Goal: Check status: Check status

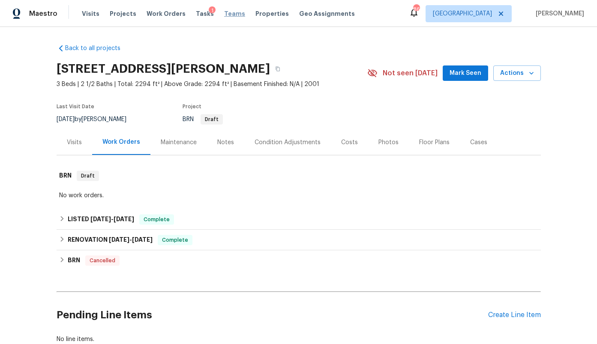
click at [224, 16] on span "Teams" at bounding box center [234, 13] width 21 height 9
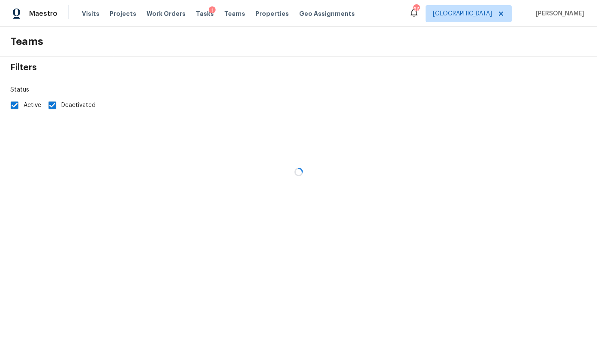
click at [89, 15] on div at bounding box center [298, 172] width 597 height 344
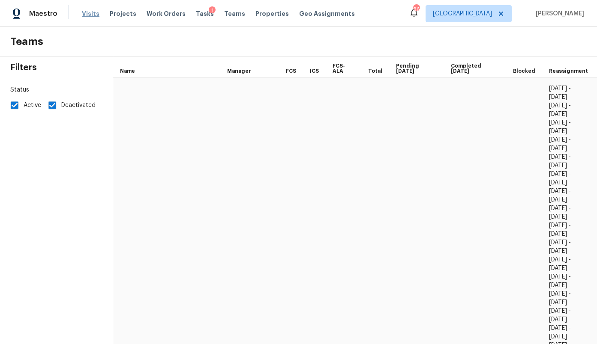
click at [88, 14] on span "Visits" at bounding box center [91, 13] width 18 height 9
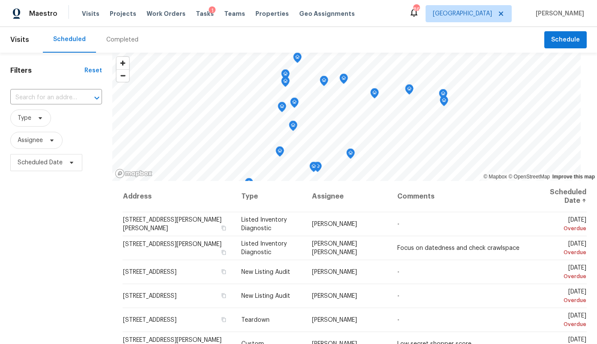
click at [123, 41] on div "Completed" at bounding box center [122, 40] width 32 height 9
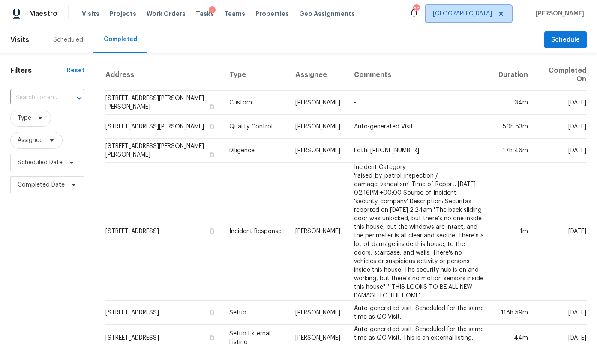
click at [490, 14] on span "[GEOGRAPHIC_DATA]" at bounding box center [462, 13] width 59 height 9
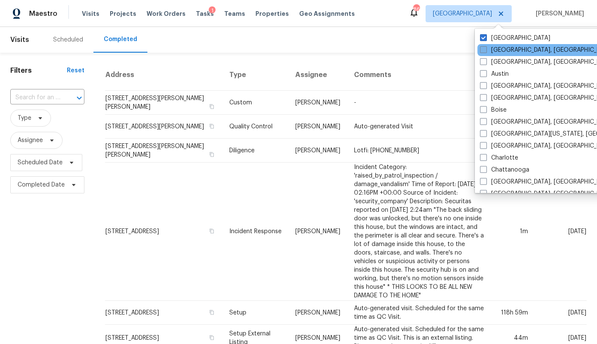
click at [491, 48] on label "[GEOGRAPHIC_DATA], [GEOGRAPHIC_DATA]" at bounding box center [546, 50] width 133 height 9
click at [485, 48] on input "[GEOGRAPHIC_DATA], [GEOGRAPHIC_DATA]" at bounding box center [483, 49] width 6 height 6
checkbox input "true"
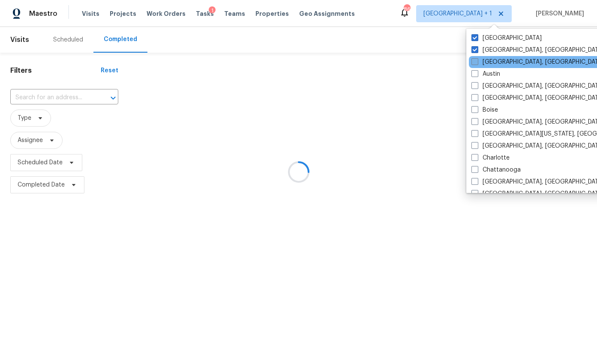
click at [488, 66] on label "[GEOGRAPHIC_DATA], [GEOGRAPHIC_DATA]" at bounding box center [537, 62] width 133 height 9
click at [477, 63] on input "[GEOGRAPHIC_DATA], [GEOGRAPHIC_DATA]" at bounding box center [474, 61] width 6 height 6
checkbox input "true"
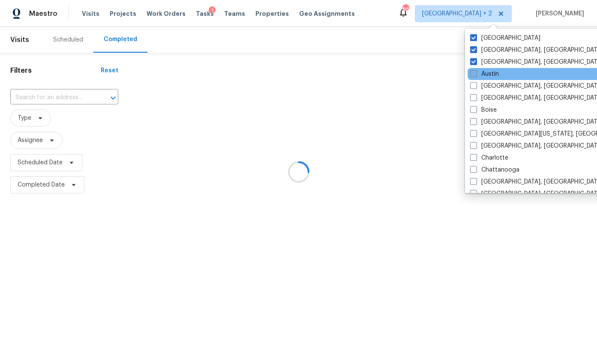
click at [487, 77] on label "Austin" at bounding box center [484, 74] width 29 height 9
click at [475, 75] on input "Austin" at bounding box center [473, 73] width 6 height 6
checkbox input "true"
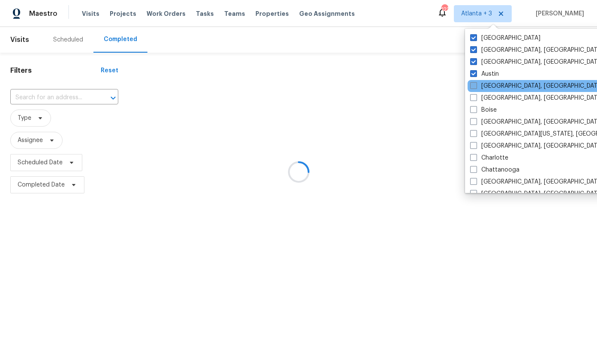
click at [489, 87] on label "[GEOGRAPHIC_DATA], [GEOGRAPHIC_DATA]" at bounding box center [536, 86] width 133 height 9
click at [475, 87] on input "[GEOGRAPHIC_DATA], [GEOGRAPHIC_DATA]" at bounding box center [473, 85] width 6 height 6
checkbox input "true"
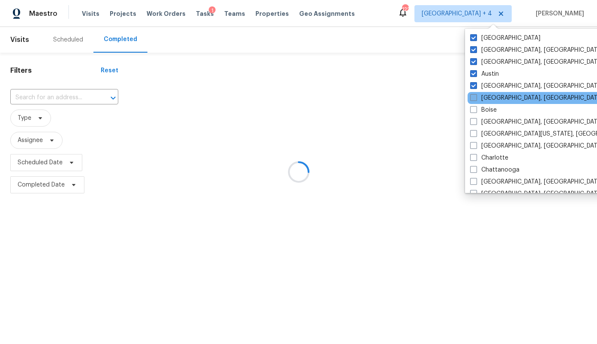
click at [489, 99] on label "[GEOGRAPHIC_DATA], [GEOGRAPHIC_DATA]" at bounding box center [536, 98] width 133 height 9
click at [475, 99] on input "[GEOGRAPHIC_DATA], [GEOGRAPHIC_DATA]" at bounding box center [473, 97] width 6 height 6
checkbox input "true"
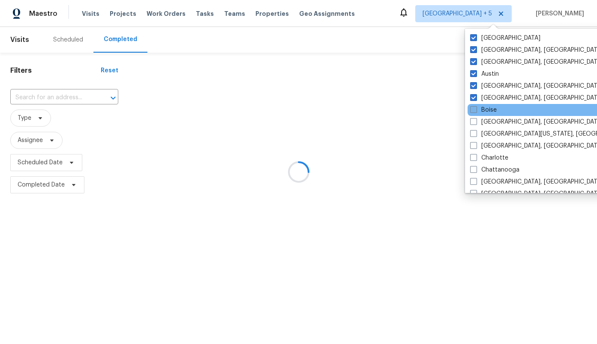
click at [487, 111] on label "Boise" at bounding box center [483, 110] width 27 height 9
click at [475, 111] on input "Boise" at bounding box center [473, 109] width 6 height 6
checkbox input "true"
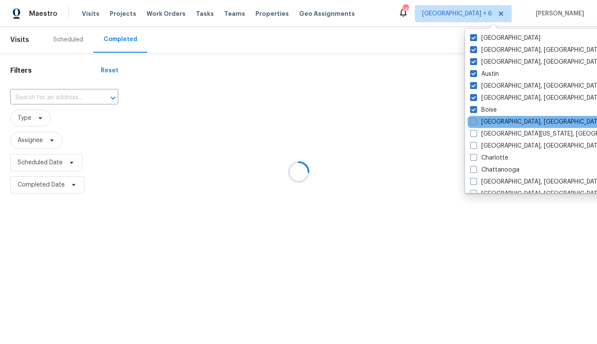
click at [489, 121] on label "[GEOGRAPHIC_DATA], [GEOGRAPHIC_DATA]" at bounding box center [536, 122] width 133 height 9
click at [475, 121] on input "[GEOGRAPHIC_DATA], [GEOGRAPHIC_DATA]" at bounding box center [473, 121] width 6 height 6
checkbox input "true"
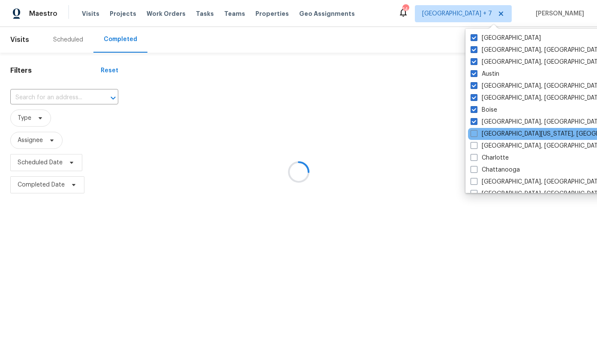
click at [489, 129] on div "[GEOGRAPHIC_DATA][US_STATE], [GEOGRAPHIC_DATA]" at bounding box center [554, 134] width 173 height 12
click at [482, 132] on label "[GEOGRAPHIC_DATA][US_STATE], [GEOGRAPHIC_DATA]" at bounding box center [552, 134] width 165 height 9
click at [476, 132] on input "[GEOGRAPHIC_DATA][US_STATE], [GEOGRAPHIC_DATA]" at bounding box center [473, 133] width 6 height 6
checkbox input "true"
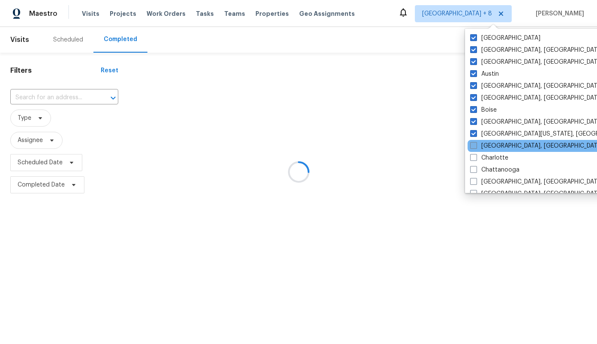
click at [483, 143] on label "[GEOGRAPHIC_DATA], [GEOGRAPHIC_DATA]" at bounding box center [536, 146] width 133 height 9
click at [475, 143] on input "[GEOGRAPHIC_DATA], [GEOGRAPHIC_DATA]" at bounding box center [473, 145] width 6 height 6
checkbox input "true"
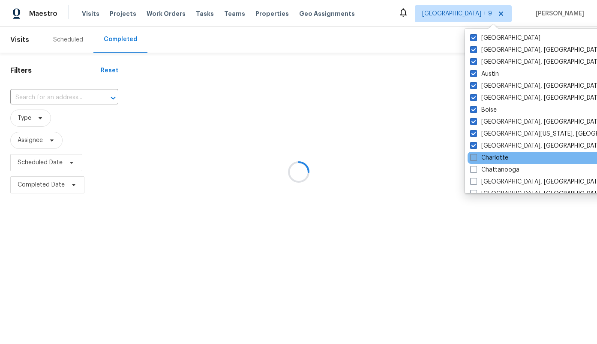
click at [481, 158] on label "Charlotte" at bounding box center [489, 158] width 38 height 9
click at [475, 158] on input "Charlotte" at bounding box center [473, 157] width 6 height 6
checkbox input "true"
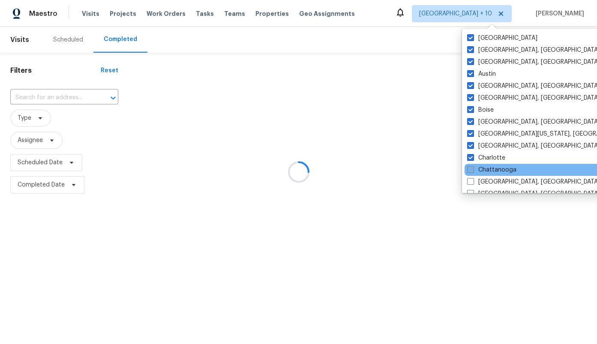
click at [483, 173] on label "Chattanooga" at bounding box center [491, 170] width 49 height 9
click at [472, 171] on input "Chattanooga" at bounding box center [470, 169] width 6 height 6
checkbox input "true"
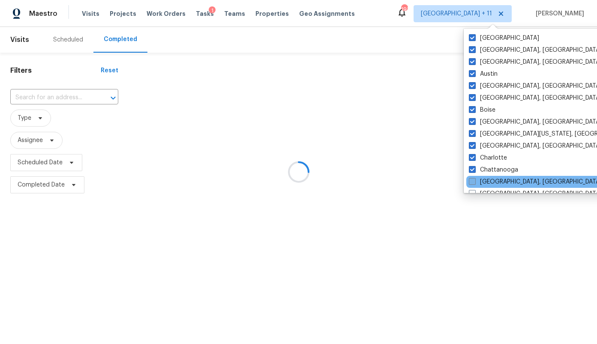
click at [481, 185] on label "[GEOGRAPHIC_DATA], [GEOGRAPHIC_DATA]" at bounding box center [535, 182] width 133 height 9
click at [474, 183] on input "[GEOGRAPHIC_DATA], [GEOGRAPHIC_DATA]" at bounding box center [472, 181] width 6 height 6
checkbox input "true"
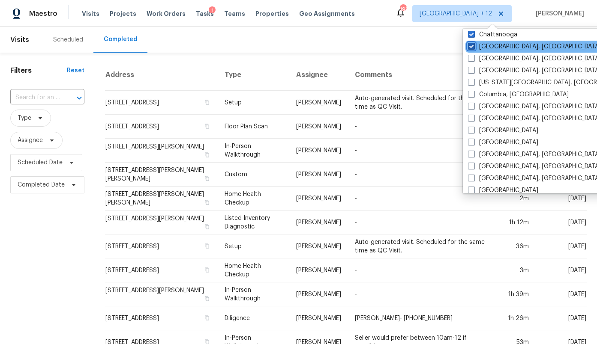
scroll to position [137, 0]
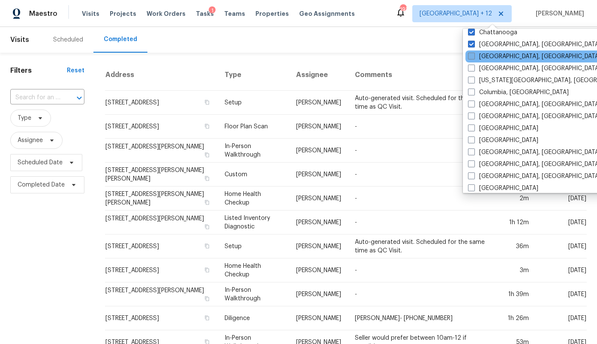
click at [491, 58] on label "[GEOGRAPHIC_DATA], [GEOGRAPHIC_DATA]" at bounding box center [534, 56] width 133 height 9
click at [473, 58] on input "[GEOGRAPHIC_DATA], [GEOGRAPHIC_DATA]" at bounding box center [471, 55] width 6 height 6
checkbox input "true"
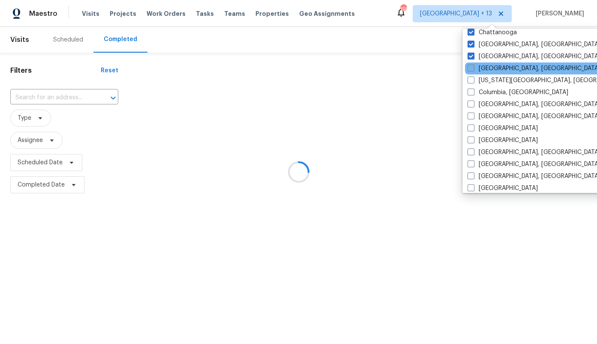
click at [491, 71] on label "[GEOGRAPHIC_DATA], [GEOGRAPHIC_DATA]" at bounding box center [533, 68] width 133 height 9
click at [473, 70] on input "[GEOGRAPHIC_DATA], [GEOGRAPHIC_DATA]" at bounding box center [470, 67] width 6 height 6
checkbox input "true"
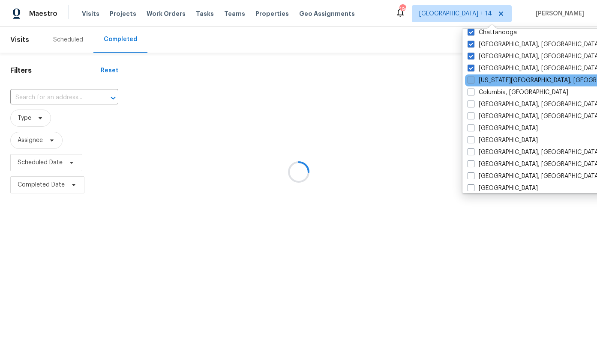
click at [493, 79] on label "[US_STATE][GEOGRAPHIC_DATA], [GEOGRAPHIC_DATA]" at bounding box center [549, 80] width 165 height 9
click at [473, 79] on input "[US_STATE][GEOGRAPHIC_DATA], [GEOGRAPHIC_DATA]" at bounding box center [470, 79] width 6 height 6
checkbox input "true"
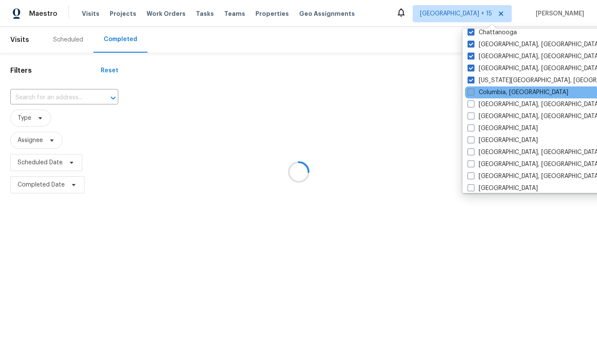
click at [493, 91] on label "Columbia, [GEOGRAPHIC_DATA]" at bounding box center [517, 92] width 101 height 9
click at [473, 91] on input "Columbia, [GEOGRAPHIC_DATA]" at bounding box center [470, 91] width 6 height 6
checkbox input "true"
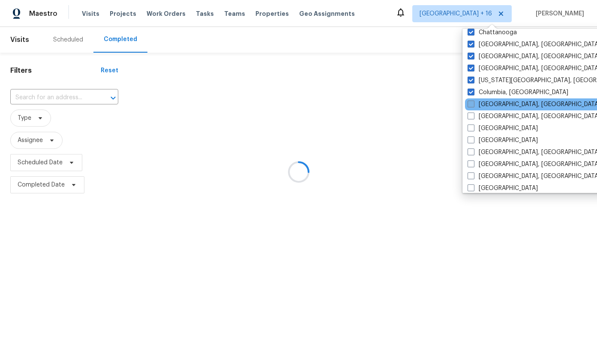
click at [493, 103] on label "[GEOGRAPHIC_DATA], [GEOGRAPHIC_DATA]" at bounding box center [533, 104] width 133 height 9
click at [473, 103] on input "[GEOGRAPHIC_DATA], [GEOGRAPHIC_DATA]" at bounding box center [470, 103] width 6 height 6
checkbox input "true"
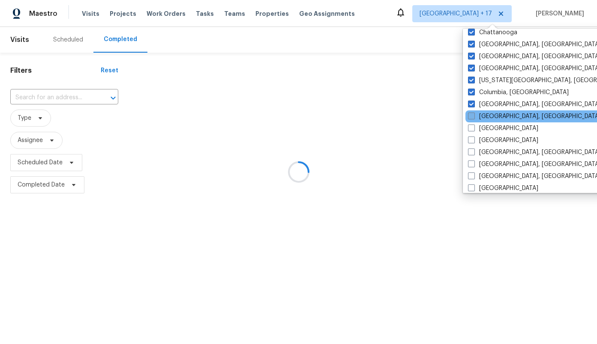
click at [492, 114] on label "[GEOGRAPHIC_DATA], [GEOGRAPHIC_DATA]" at bounding box center [534, 116] width 133 height 9
click at [473, 114] on input "[GEOGRAPHIC_DATA], [GEOGRAPHIC_DATA]" at bounding box center [471, 115] width 6 height 6
checkbox input "true"
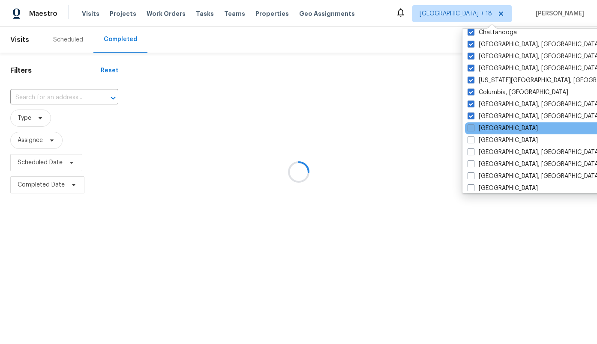
click at [491, 128] on label "[GEOGRAPHIC_DATA]" at bounding box center [502, 128] width 70 height 9
click at [473, 128] on input "[GEOGRAPHIC_DATA]" at bounding box center [470, 127] width 6 height 6
checkbox input "true"
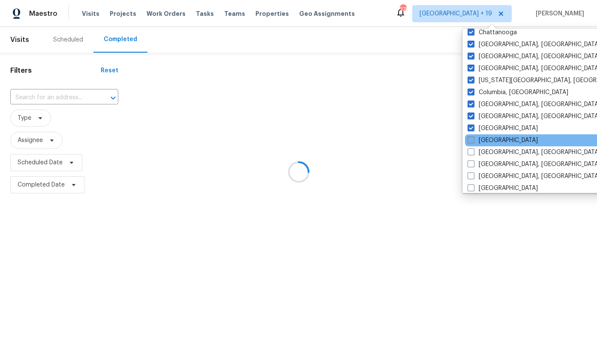
click at [491, 141] on label "[GEOGRAPHIC_DATA]" at bounding box center [502, 140] width 70 height 9
click at [473, 141] on input "[GEOGRAPHIC_DATA]" at bounding box center [470, 139] width 6 height 6
checkbox input "true"
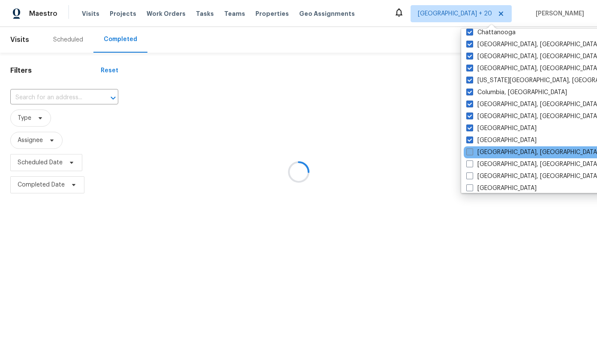
click at [493, 156] on label "[GEOGRAPHIC_DATA], [GEOGRAPHIC_DATA]" at bounding box center [532, 152] width 133 height 9
click at [472, 154] on input "[GEOGRAPHIC_DATA], [GEOGRAPHIC_DATA]" at bounding box center [469, 151] width 6 height 6
checkbox input "true"
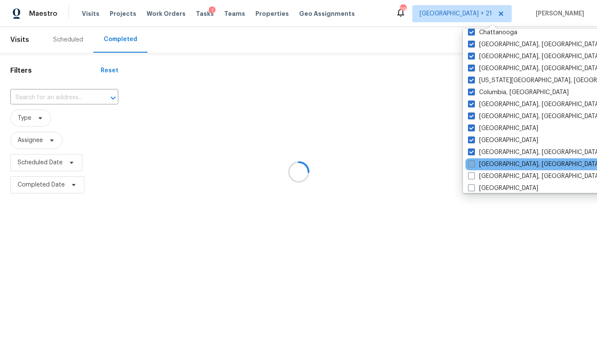
click at [494, 165] on label "[GEOGRAPHIC_DATA], [GEOGRAPHIC_DATA]" at bounding box center [534, 164] width 133 height 9
click at [473, 165] on input "[GEOGRAPHIC_DATA], [GEOGRAPHIC_DATA]" at bounding box center [471, 163] width 6 height 6
checkbox input "true"
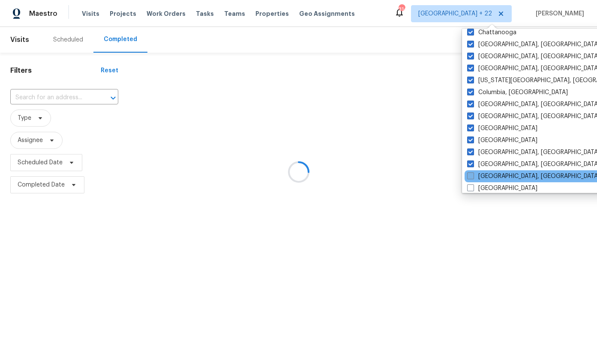
click at [494, 173] on label "[GEOGRAPHIC_DATA], [GEOGRAPHIC_DATA]" at bounding box center [533, 176] width 133 height 9
click at [472, 173] on input "[GEOGRAPHIC_DATA], [GEOGRAPHIC_DATA]" at bounding box center [470, 175] width 6 height 6
checkbox input "true"
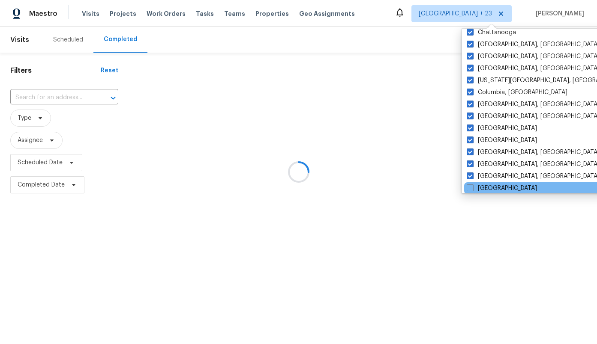
click at [494, 182] on div "[GEOGRAPHIC_DATA]" at bounding box center [550, 188] width 173 height 12
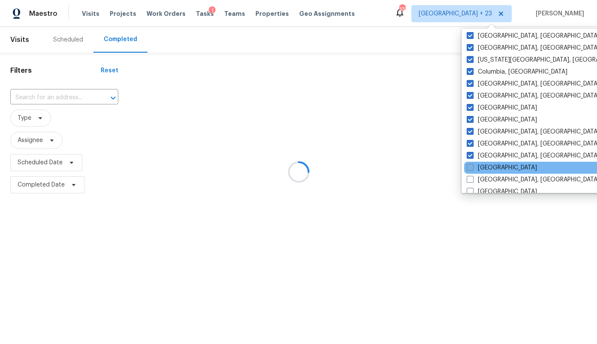
click at [494, 165] on label "[GEOGRAPHIC_DATA]" at bounding box center [501, 168] width 70 height 9
click at [472, 165] on input "[GEOGRAPHIC_DATA]" at bounding box center [469, 167] width 6 height 6
checkbox input "true"
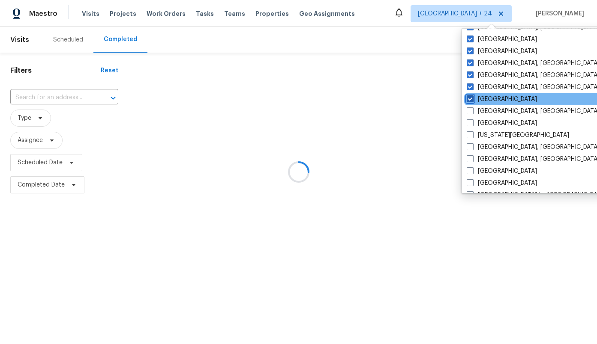
scroll to position [226, 0]
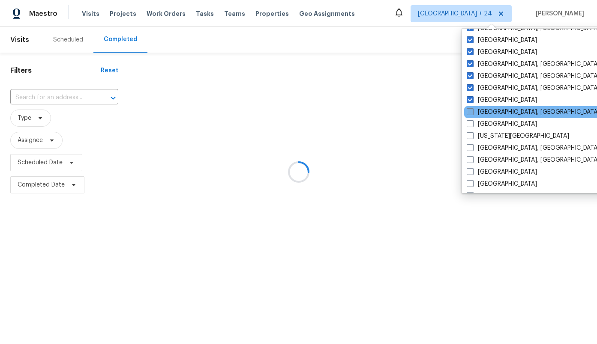
click at [491, 108] on label "[GEOGRAPHIC_DATA], [GEOGRAPHIC_DATA]" at bounding box center [532, 112] width 133 height 9
click at [472, 108] on input "[GEOGRAPHIC_DATA], [GEOGRAPHIC_DATA]" at bounding box center [469, 111] width 6 height 6
checkbox input "true"
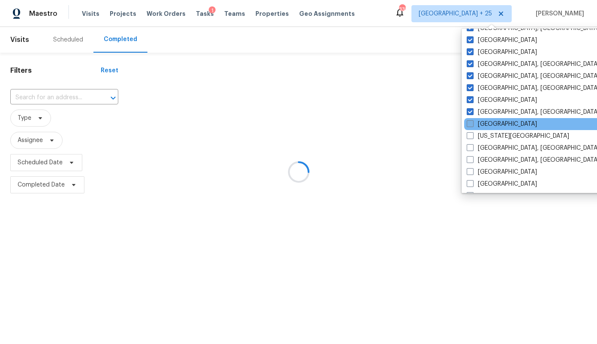
click at [488, 124] on label "[GEOGRAPHIC_DATA]" at bounding box center [501, 124] width 70 height 9
click at [472, 124] on input "[GEOGRAPHIC_DATA]" at bounding box center [469, 123] width 6 height 6
checkbox input "true"
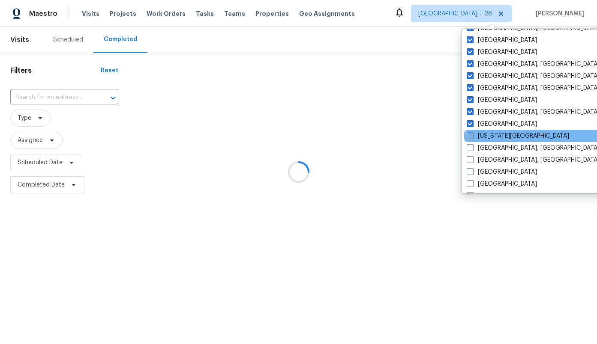
click at [488, 140] on label "[US_STATE][GEOGRAPHIC_DATA]" at bounding box center [517, 136] width 102 height 9
click at [472, 137] on input "[US_STATE][GEOGRAPHIC_DATA]" at bounding box center [469, 135] width 6 height 6
checkbox input "true"
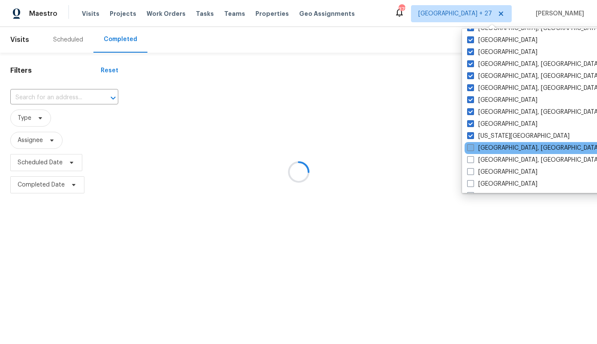
click at [489, 151] on label "[GEOGRAPHIC_DATA], [GEOGRAPHIC_DATA]" at bounding box center [533, 148] width 133 height 9
click at [472, 149] on input "[GEOGRAPHIC_DATA], [GEOGRAPHIC_DATA]" at bounding box center [470, 147] width 6 height 6
checkbox input "true"
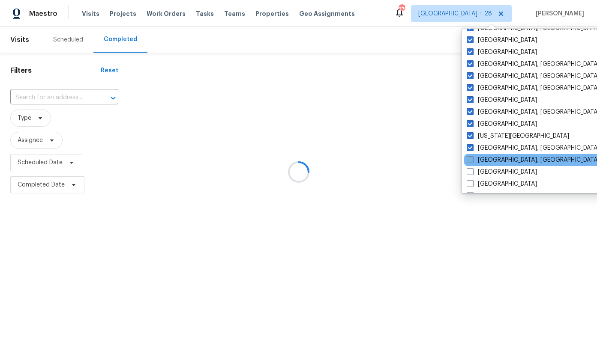
click at [490, 163] on label "[GEOGRAPHIC_DATA], [GEOGRAPHIC_DATA]" at bounding box center [532, 160] width 133 height 9
click at [472, 161] on input "[GEOGRAPHIC_DATA], [GEOGRAPHIC_DATA]" at bounding box center [469, 159] width 6 height 6
checkbox input "true"
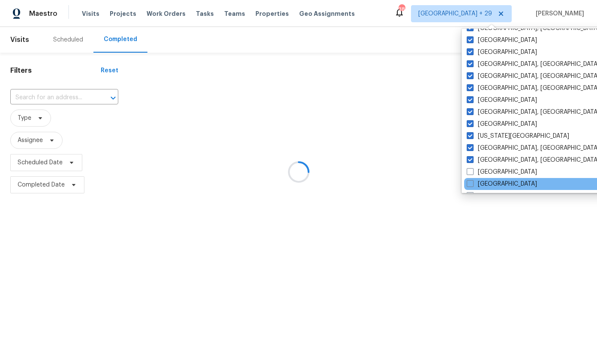
click at [489, 178] on div "[GEOGRAPHIC_DATA]" at bounding box center [550, 184] width 173 height 12
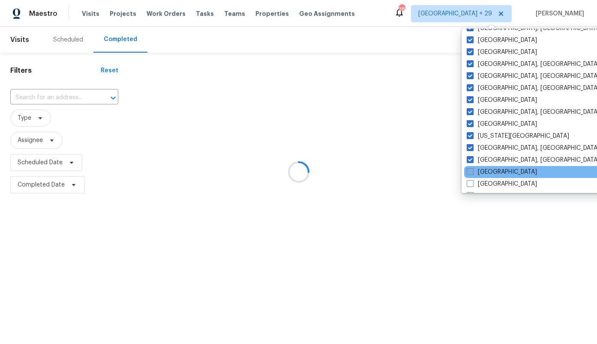
click at [486, 173] on label "[GEOGRAPHIC_DATA]" at bounding box center [501, 172] width 70 height 9
click at [472, 173] on input "[GEOGRAPHIC_DATA]" at bounding box center [469, 171] width 6 height 6
checkbox input "true"
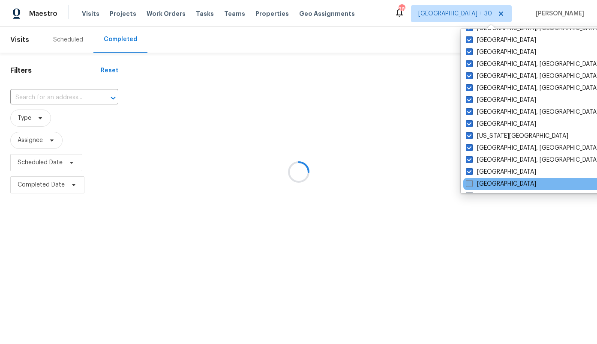
click at [487, 183] on label "[GEOGRAPHIC_DATA]" at bounding box center [501, 184] width 70 height 9
click at [471, 183] on input "[GEOGRAPHIC_DATA]" at bounding box center [469, 183] width 6 height 6
checkbox input "true"
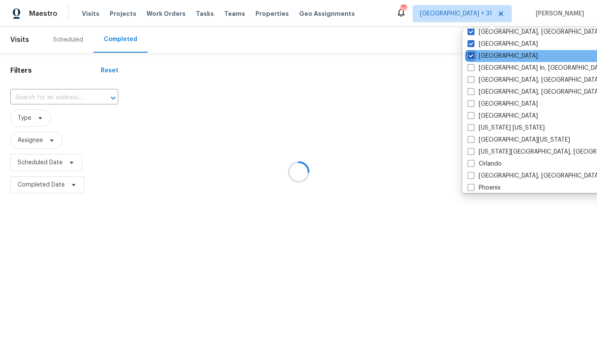
scroll to position [379, 0]
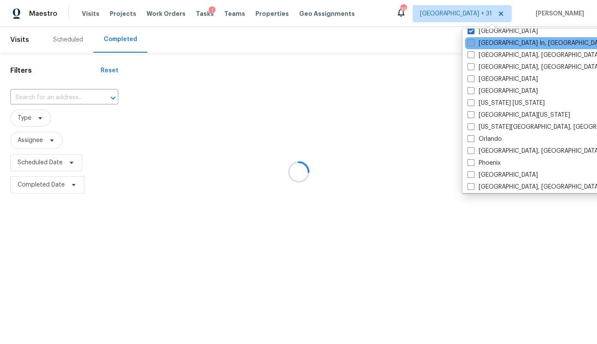
click at [487, 43] on label "[GEOGRAPHIC_DATA] In, [GEOGRAPHIC_DATA]" at bounding box center [537, 43] width 140 height 9
click at [473, 43] on input "[GEOGRAPHIC_DATA] In, [GEOGRAPHIC_DATA]" at bounding box center [470, 42] width 6 height 6
checkbox input "true"
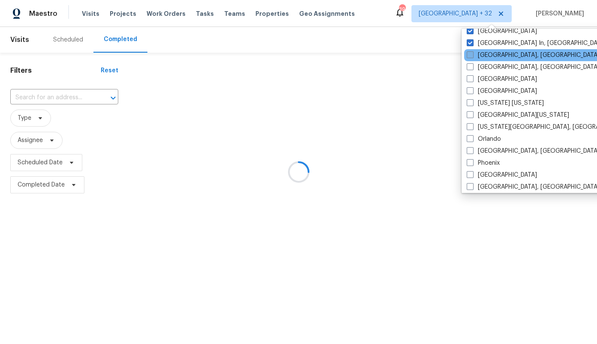
click at [486, 58] on label "[GEOGRAPHIC_DATA], [GEOGRAPHIC_DATA]" at bounding box center [532, 55] width 133 height 9
click at [472, 57] on input "[GEOGRAPHIC_DATA], [GEOGRAPHIC_DATA]" at bounding box center [469, 54] width 6 height 6
checkbox input "true"
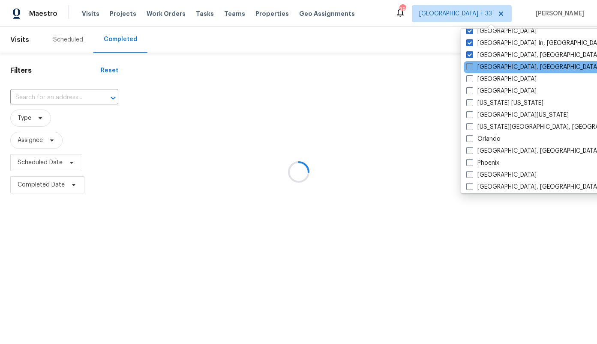
click at [486, 68] on label "[GEOGRAPHIC_DATA], [GEOGRAPHIC_DATA]" at bounding box center [532, 67] width 133 height 9
click at [472, 68] on input "[GEOGRAPHIC_DATA], [GEOGRAPHIC_DATA]" at bounding box center [469, 66] width 6 height 6
checkbox input "true"
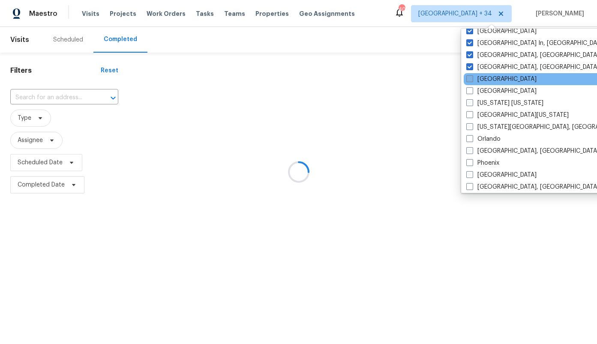
click at [487, 78] on label "[GEOGRAPHIC_DATA]" at bounding box center [501, 79] width 70 height 9
click at [472, 78] on input "[GEOGRAPHIC_DATA]" at bounding box center [469, 78] width 6 height 6
checkbox input "true"
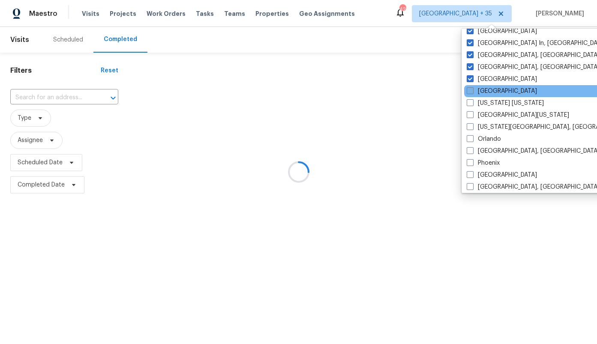
click at [485, 90] on label "[GEOGRAPHIC_DATA]" at bounding box center [501, 91] width 70 height 9
click at [472, 90] on input "[GEOGRAPHIC_DATA]" at bounding box center [469, 90] width 6 height 6
checkbox input "true"
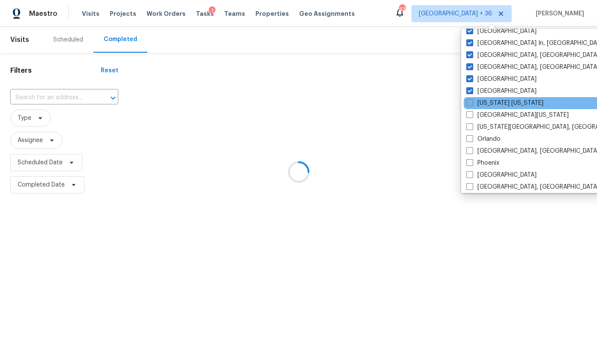
click at [485, 100] on label "[US_STATE] [US_STATE]" at bounding box center [504, 103] width 77 height 9
click at [472, 100] on input "[US_STATE] [US_STATE]" at bounding box center [469, 102] width 6 height 6
checkbox input "true"
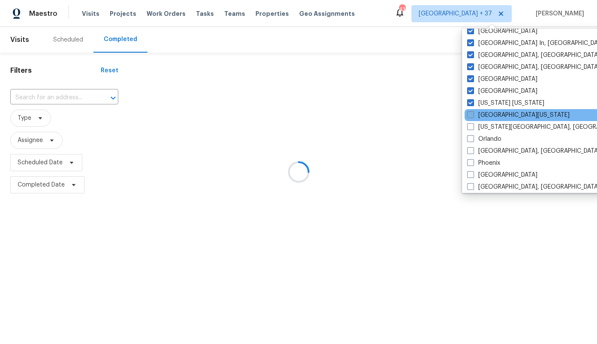
click at [485, 111] on label "[GEOGRAPHIC_DATA][US_STATE]" at bounding box center [518, 115] width 102 height 9
click at [472, 111] on input "[GEOGRAPHIC_DATA][US_STATE]" at bounding box center [470, 114] width 6 height 6
checkbox input "true"
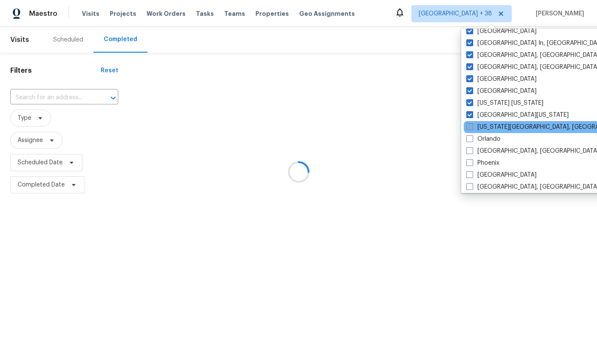
click at [484, 129] on label "[US_STATE][GEOGRAPHIC_DATA], [GEOGRAPHIC_DATA]" at bounding box center [548, 127] width 165 height 9
click at [472, 128] on input "[US_STATE][GEOGRAPHIC_DATA], [GEOGRAPHIC_DATA]" at bounding box center [469, 126] width 6 height 6
checkbox input "true"
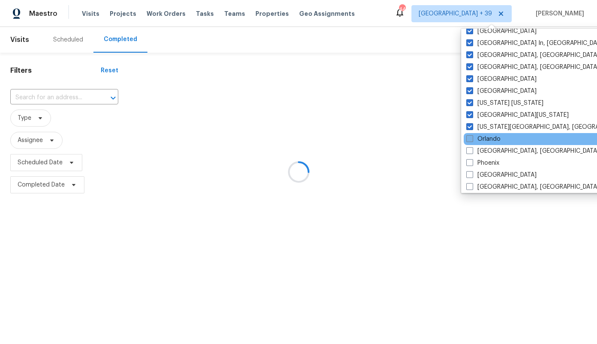
click at [483, 138] on label "Orlando" at bounding box center [483, 139] width 34 height 9
click at [472, 138] on input "Orlando" at bounding box center [469, 138] width 6 height 6
checkbox input "true"
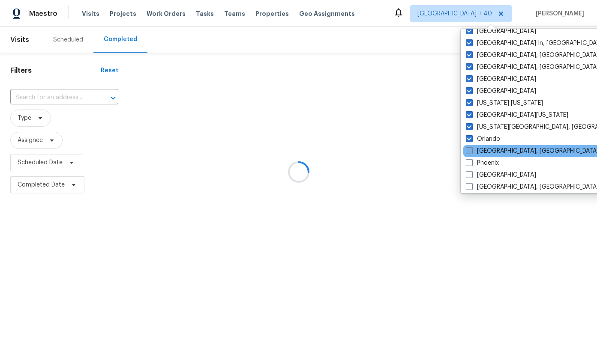
click at [483, 155] on label "[GEOGRAPHIC_DATA], [GEOGRAPHIC_DATA]" at bounding box center [532, 151] width 133 height 9
click at [471, 152] on input "[GEOGRAPHIC_DATA], [GEOGRAPHIC_DATA]" at bounding box center [469, 150] width 6 height 6
checkbox input "true"
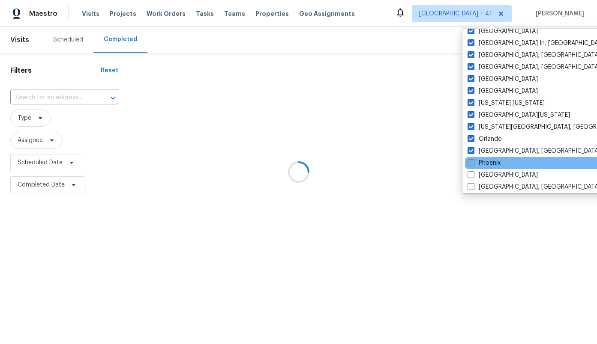
click at [483, 165] on label "Phoenix" at bounding box center [483, 163] width 33 height 9
click at [473, 164] on input "Phoenix" at bounding box center [470, 162] width 6 height 6
checkbox input "true"
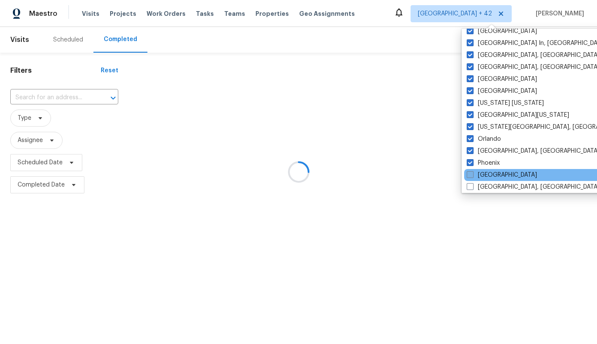
click at [484, 174] on label "[GEOGRAPHIC_DATA]" at bounding box center [501, 175] width 70 height 9
click at [472, 174] on input "[GEOGRAPHIC_DATA]" at bounding box center [469, 174] width 6 height 6
checkbox input "true"
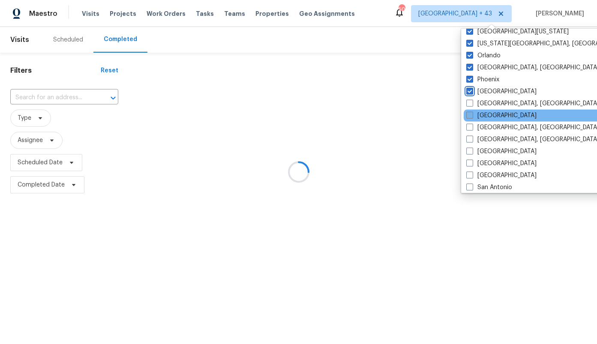
scroll to position [463, 0]
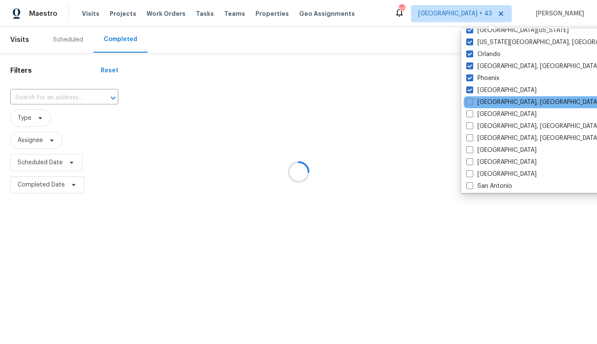
click at [494, 102] on label "[GEOGRAPHIC_DATA], [GEOGRAPHIC_DATA]" at bounding box center [532, 102] width 133 height 9
click at [472, 102] on input "[GEOGRAPHIC_DATA], [GEOGRAPHIC_DATA]" at bounding box center [469, 101] width 6 height 6
checkbox input "true"
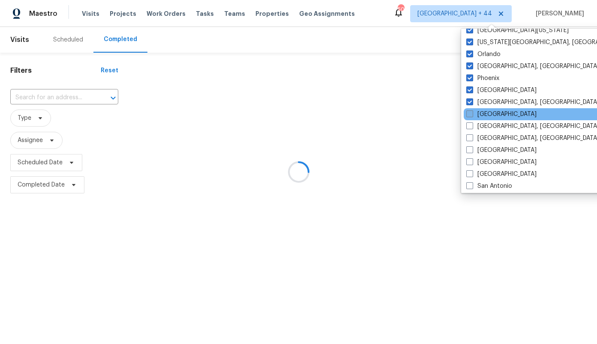
click at [486, 116] on label "[GEOGRAPHIC_DATA]" at bounding box center [501, 114] width 70 height 9
click at [472, 116] on input "[GEOGRAPHIC_DATA]" at bounding box center [469, 113] width 6 height 6
checkbox input "true"
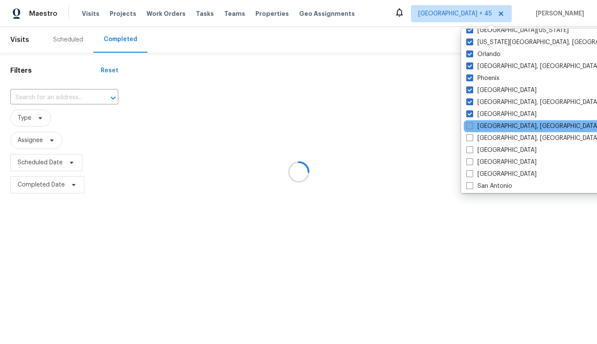
click at [488, 126] on label "[GEOGRAPHIC_DATA], [GEOGRAPHIC_DATA]" at bounding box center [532, 126] width 133 height 9
click at [472, 126] on input "[GEOGRAPHIC_DATA], [GEOGRAPHIC_DATA]" at bounding box center [469, 125] width 6 height 6
checkbox input "true"
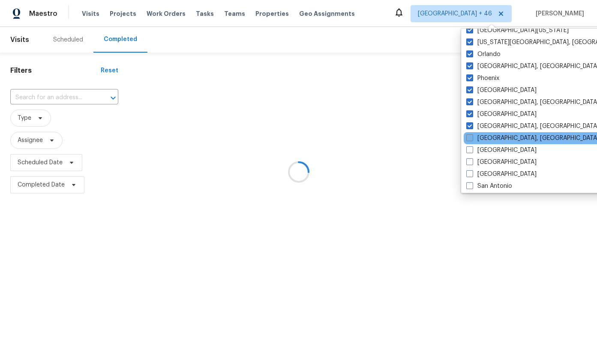
click at [487, 138] on label "[GEOGRAPHIC_DATA], [GEOGRAPHIC_DATA]" at bounding box center [532, 138] width 133 height 9
click at [472, 138] on input "[GEOGRAPHIC_DATA], [GEOGRAPHIC_DATA]" at bounding box center [469, 137] width 6 height 6
checkbox input "true"
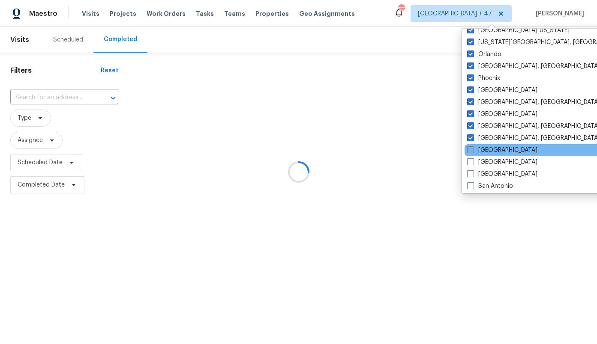
click at [487, 151] on label "[GEOGRAPHIC_DATA]" at bounding box center [502, 150] width 70 height 9
click at [472, 151] on input "[GEOGRAPHIC_DATA]" at bounding box center [470, 149] width 6 height 6
checkbox input "true"
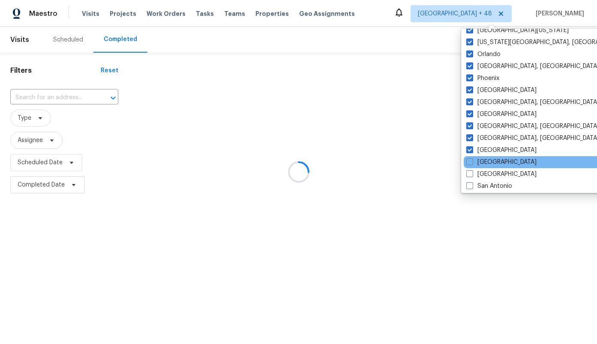
click at [488, 167] on div "[GEOGRAPHIC_DATA]" at bounding box center [549, 162] width 173 height 12
click at [482, 164] on label "[GEOGRAPHIC_DATA]" at bounding box center [501, 162] width 70 height 9
click at [472, 164] on input "[GEOGRAPHIC_DATA]" at bounding box center [469, 161] width 6 height 6
checkbox input "true"
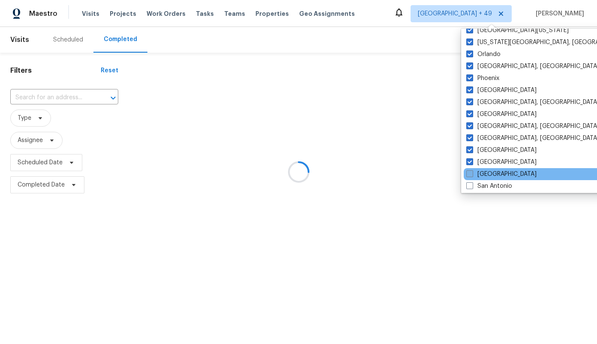
click at [484, 175] on label "[GEOGRAPHIC_DATA]" at bounding box center [501, 174] width 70 height 9
click at [472, 175] on input "[GEOGRAPHIC_DATA]" at bounding box center [469, 173] width 6 height 6
checkbox input "true"
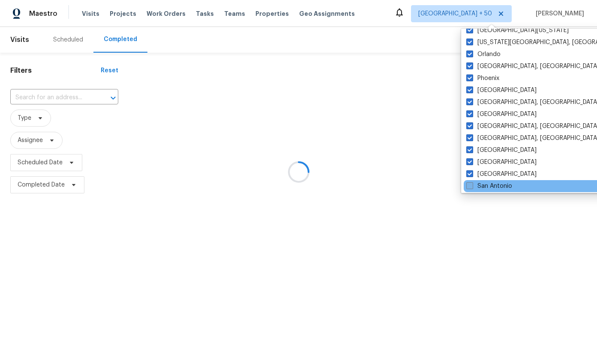
click at [485, 185] on label "San Antonio" at bounding box center [489, 186] width 46 height 9
click at [472, 185] on input "San Antonio" at bounding box center [469, 185] width 6 height 6
checkbox input "true"
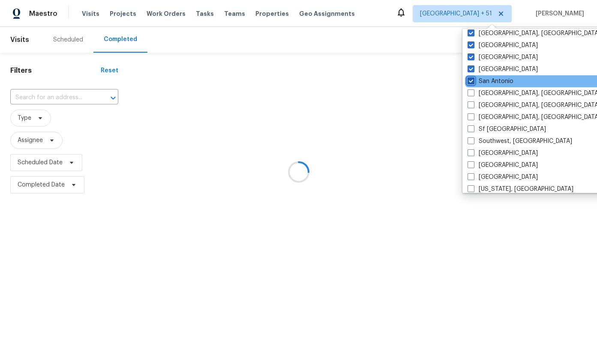
scroll to position [574, 0]
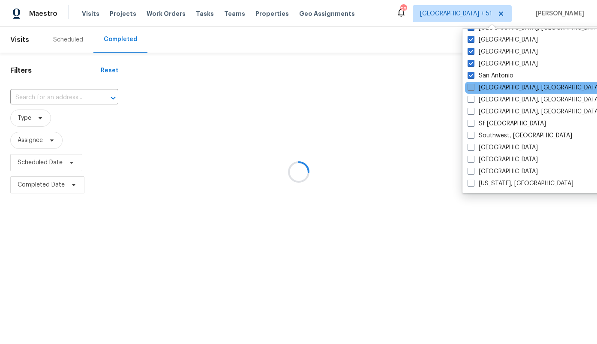
click at [489, 88] on label "[GEOGRAPHIC_DATA], [GEOGRAPHIC_DATA]" at bounding box center [533, 88] width 133 height 9
click at [473, 88] on input "[GEOGRAPHIC_DATA], [GEOGRAPHIC_DATA]" at bounding box center [470, 87] width 6 height 6
checkbox input "true"
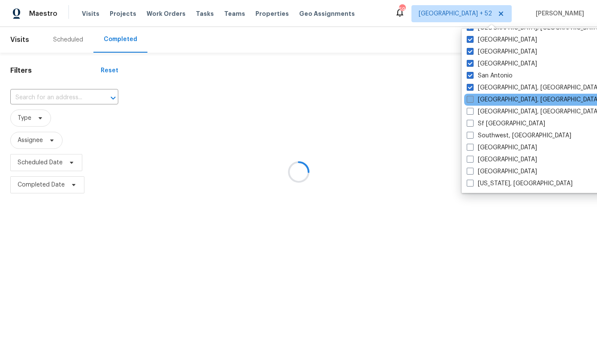
click at [489, 100] on label "[GEOGRAPHIC_DATA], [GEOGRAPHIC_DATA]" at bounding box center [532, 100] width 133 height 9
click at [472, 100] on input "[GEOGRAPHIC_DATA], [GEOGRAPHIC_DATA]" at bounding box center [469, 99] width 6 height 6
checkbox input "true"
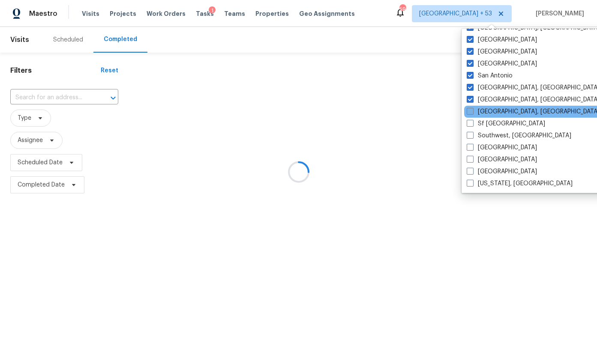
click at [489, 109] on label "[GEOGRAPHIC_DATA], [GEOGRAPHIC_DATA]" at bounding box center [532, 112] width 133 height 9
click at [472, 109] on input "[GEOGRAPHIC_DATA], [GEOGRAPHIC_DATA]" at bounding box center [469, 111] width 6 height 6
checkbox input "true"
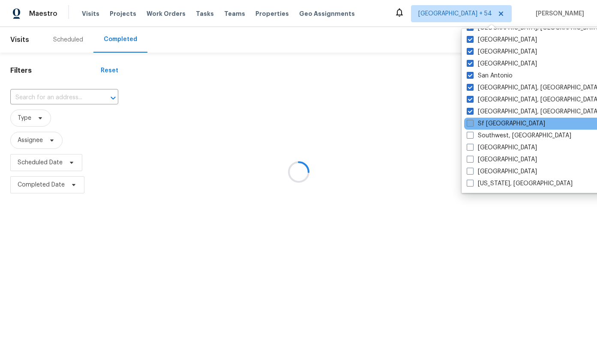
click at [489, 120] on label "Sf [GEOGRAPHIC_DATA]" at bounding box center [505, 124] width 78 height 9
click at [472, 120] on input "Sf [GEOGRAPHIC_DATA]" at bounding box center [469, 123] width 6 height 6
checkbox input "true"
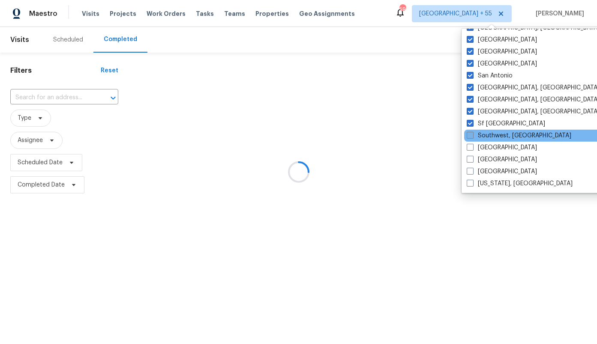
click at [491, 133] on label "Southwest, [GEOGRAPHIC_DATA]" at bounding box center [518, 135] width 105 height 9
click at [472, 133] on input "Southwest, [GEOGRAPHIC_DATA]" at bounding box center [469, 134] width 6 height 6
checkbox input "true"
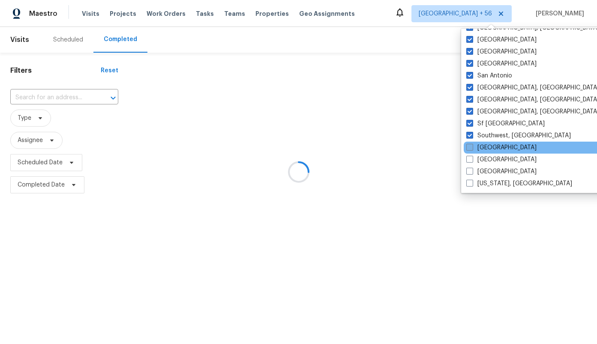
click at [488, 147] on label "[GEOGRAPHIC_DATA]" at bounding box center [501, 147] width 70 height 9
click at [472, 147] on input "[GEOGRAPHIC_DATA]" at bounding box center [469, 146] width 6 height 6
checkbox input "true"
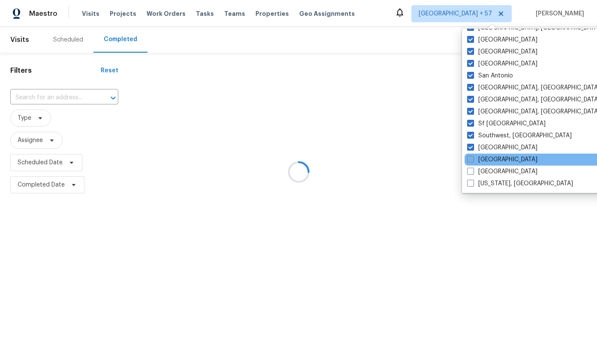
click at [487, 161] on label "[GEOGRAPHIC_DATA]" at bounding box center [502, 159] width 70 height 9
click at [472, 161] on input "[GEOGRAPHIC_DATA]" at bounding box center [470, 158] width 6 height 6
checkbox input "true"
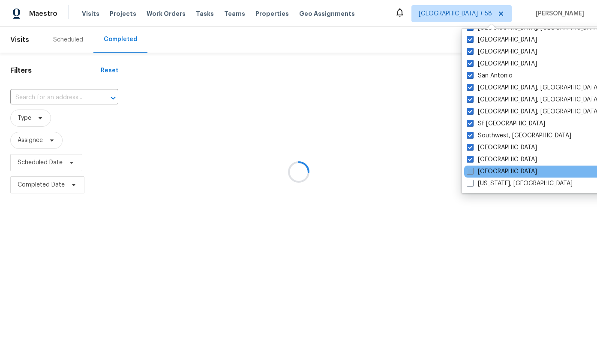
click at [487, 167] on label "[GEOGRAPHIC_DATA]" at bounding box center [501, 171] width 70 height 9
click at [472, 167] on input "[GEOGRAPHIC_DATA]" at bounding box center [469, 170] width 6 height 6
checkbox input "true"
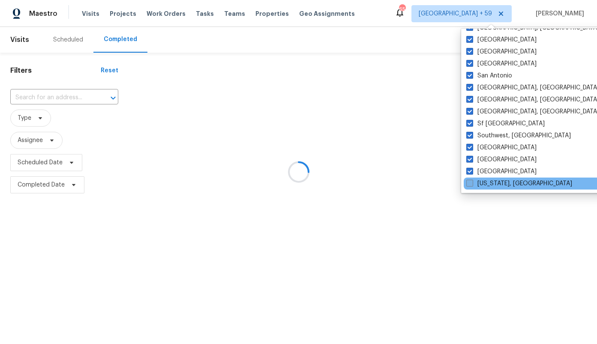
click at [486, 184] on label "[US_STATE], [GEOGRAPHIC_DATA]" at bounding box center [519, 183] width 106 height 9
click at [472, 184] on input "[US_STATE], [GEOGRAPHIC_DATA]" at bounding box center [469, 182] width 6 height 6
checkbox input "true"
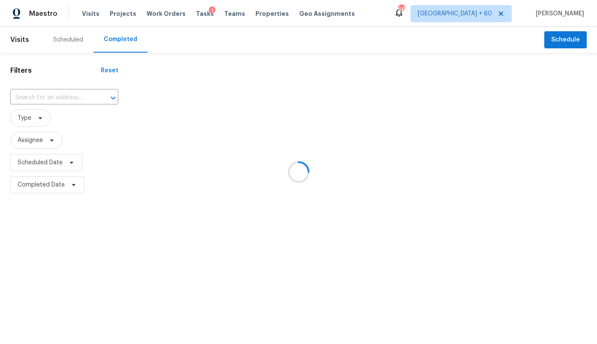
click at [30, 116] on div at bounding box center [298, 172] width 597 height 344
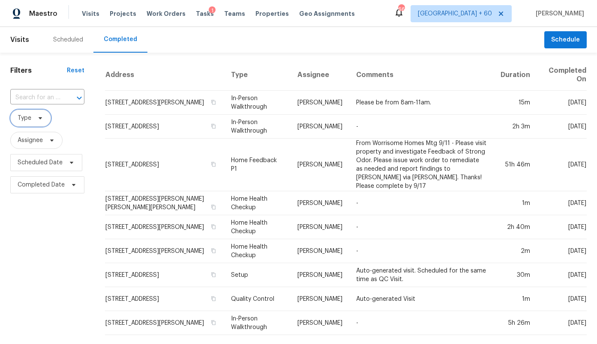
click at [24, 118] on span "Type" at bounding box center [25, 118] width 14 height 9
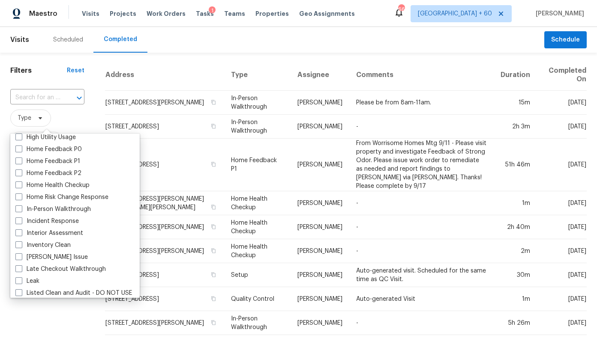
scroll to position [273, 0]
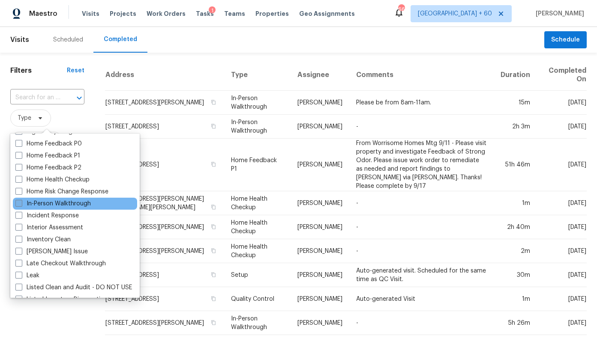
click at [59, 202] on label "In-Person Walkthrough" at bounding box center [52, 204] width 75 height 9
click at [21, 202] on input "In-Person Walkthrough" at bounding box center [18, 203] width 6 height 6
checkbox input "true"
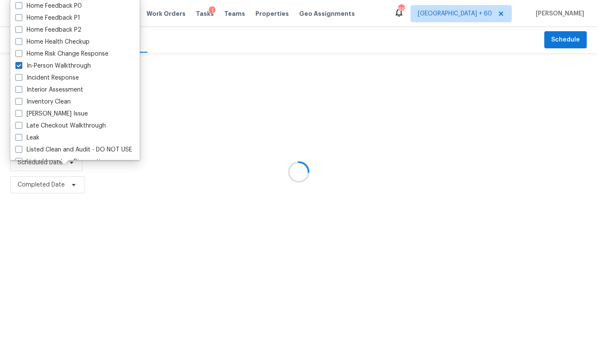
click at [48, 217] on div at bounding box center [298, 172] width 597 height 344
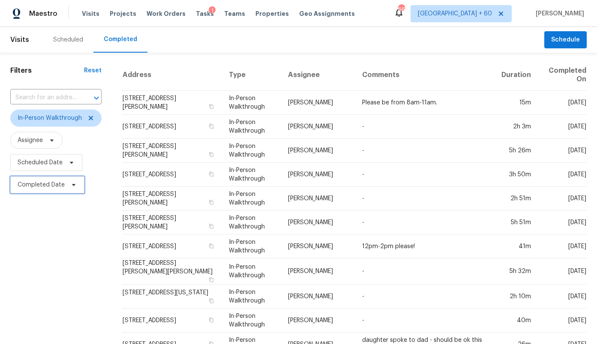
click at [46, 186] on span "Completed Date" at bounding box center [41, 185] width 47 height 9
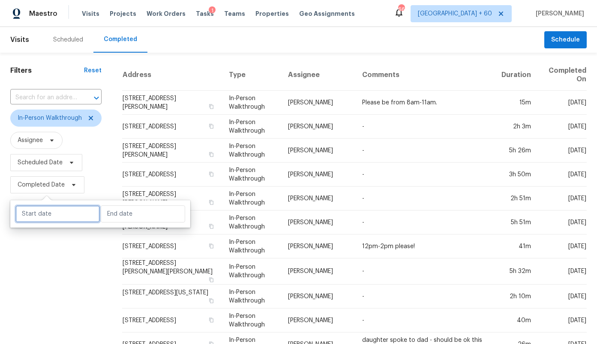
click at [62, 215] on input "text" at bounding box center [57, 214] width 84 height 17
select select "8"
select select "2025"
select select "9"
select select "2025"
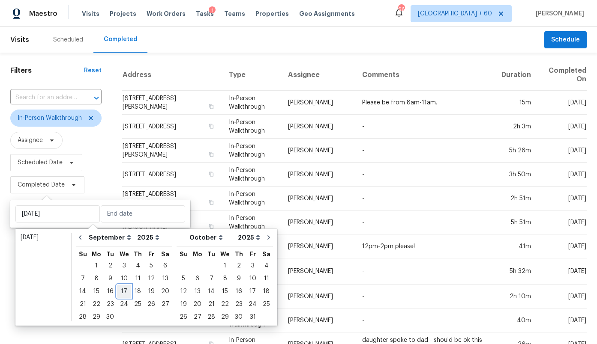
click at [123, 288] on div "17" at bounding box center [124, 292] width 14 height 12
type input "[DATE]"
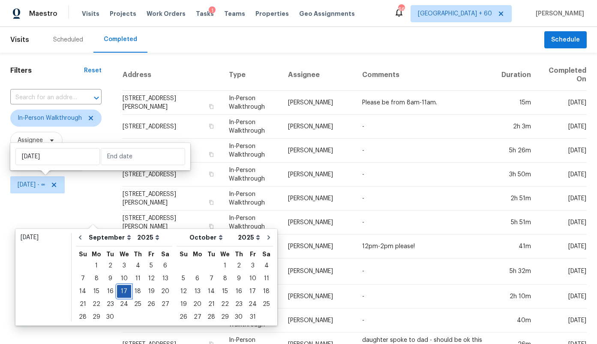
click at [123, 288] on div "17" at bounding box center [124, 292] width 14 height 12
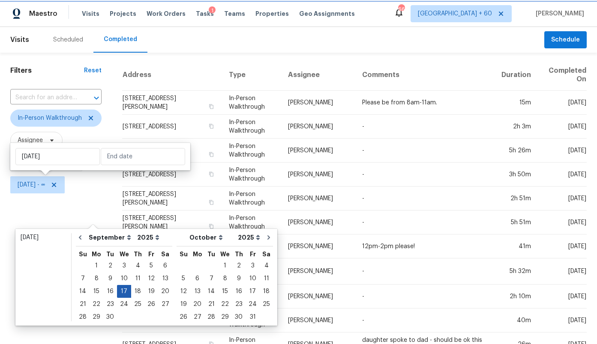
type input "[DATE]"
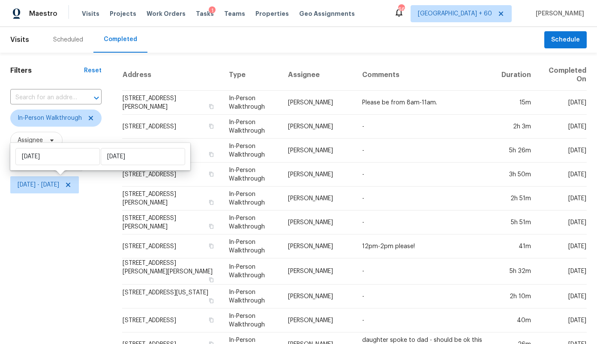
click at [89, 259] on div "Filters Reset ​ In-Person Walkthrough Assignee Scheduled Date [DATE] - [DATE]" at bounding box center [56, 324] width 112 height 543
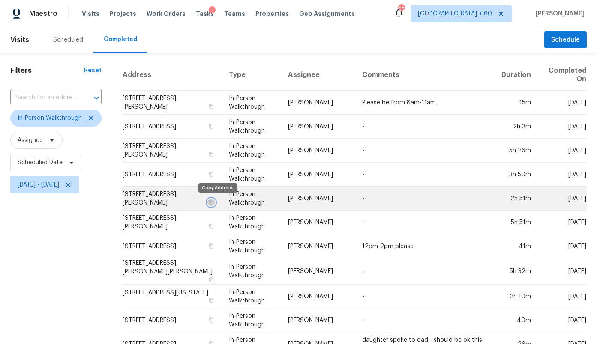
click at [215, 205] on button "button" at bounding box center [211, 203] width 8 height 8
